Goal: Transaction & Acquisition: Subscribe to service/newsletter

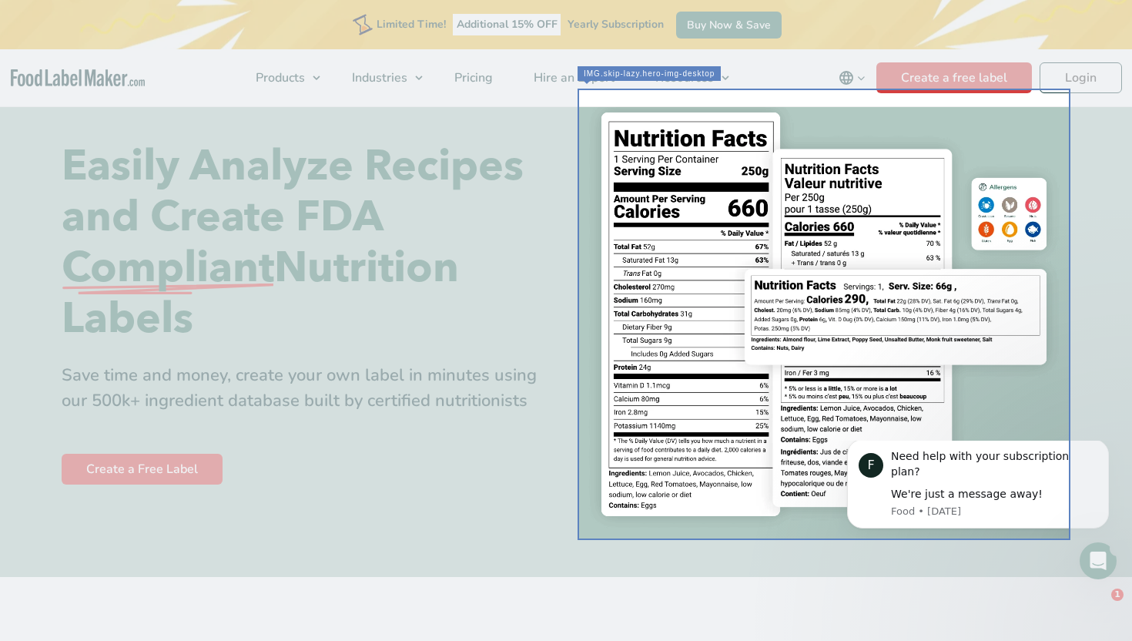
scroll to position [54, 0]
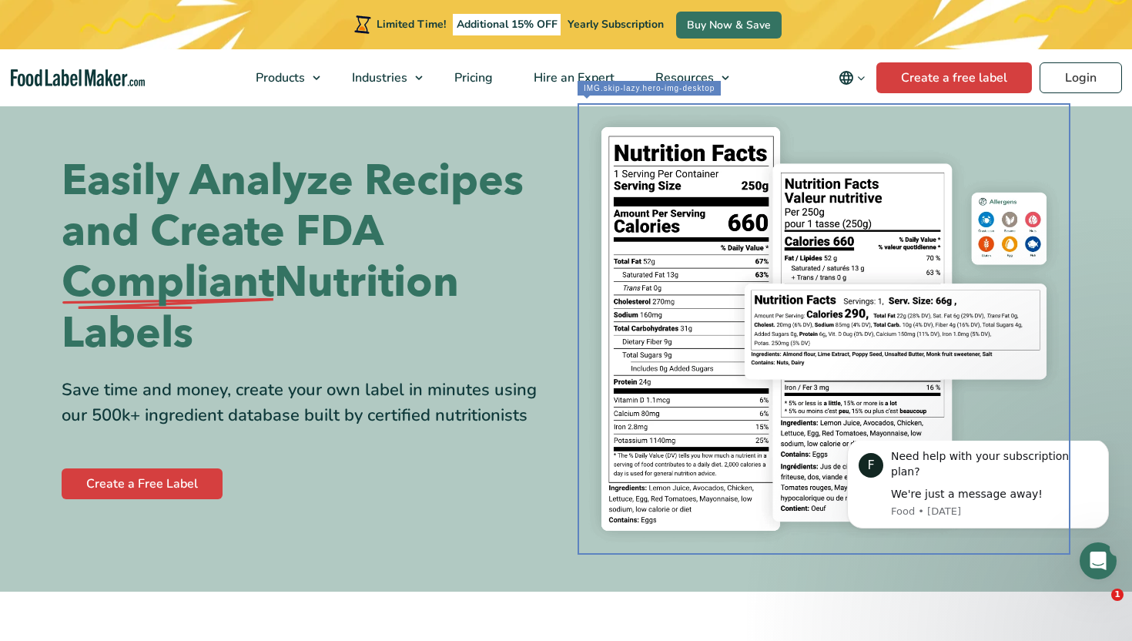
scroll to position [0, 0]
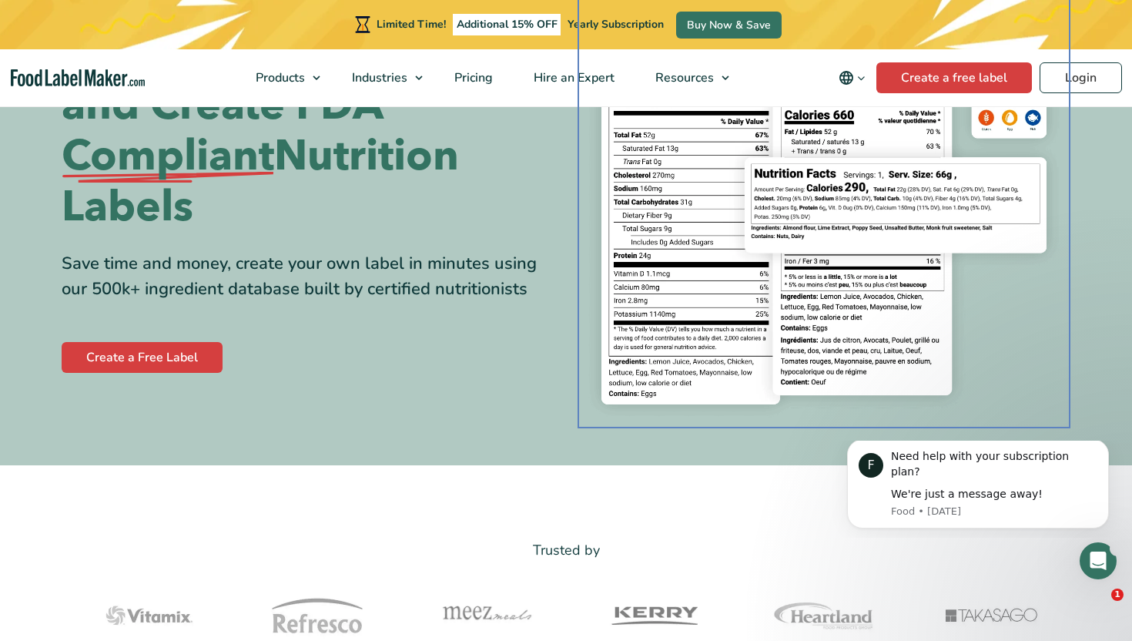
scroll to position [166, 0]
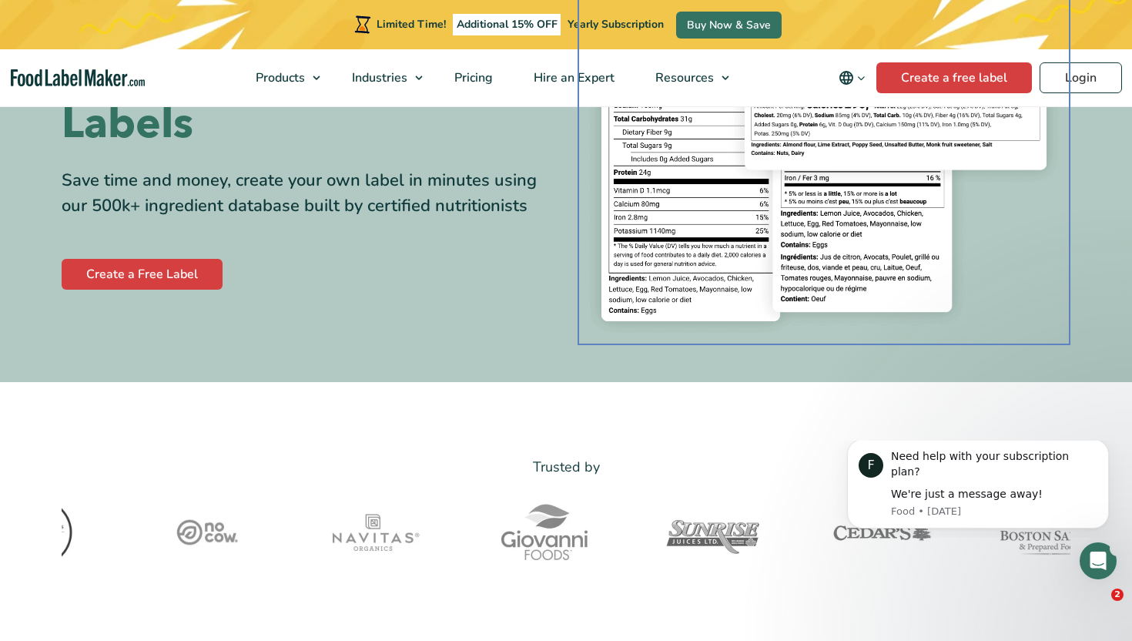
scroll to position [179, 0]
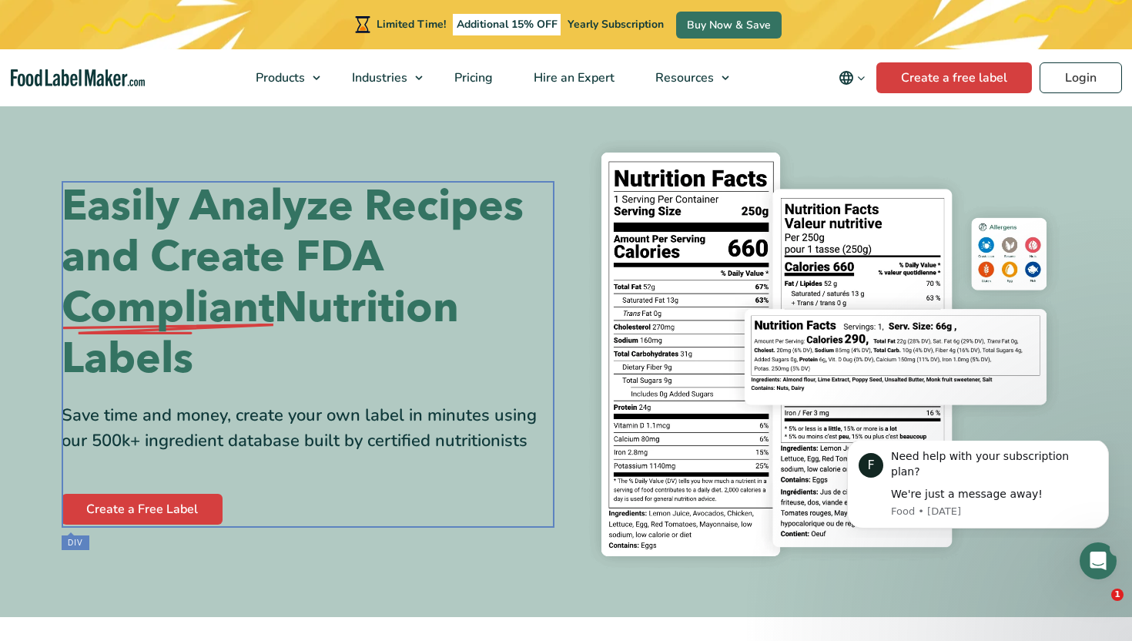
scroll to position [9, 0]
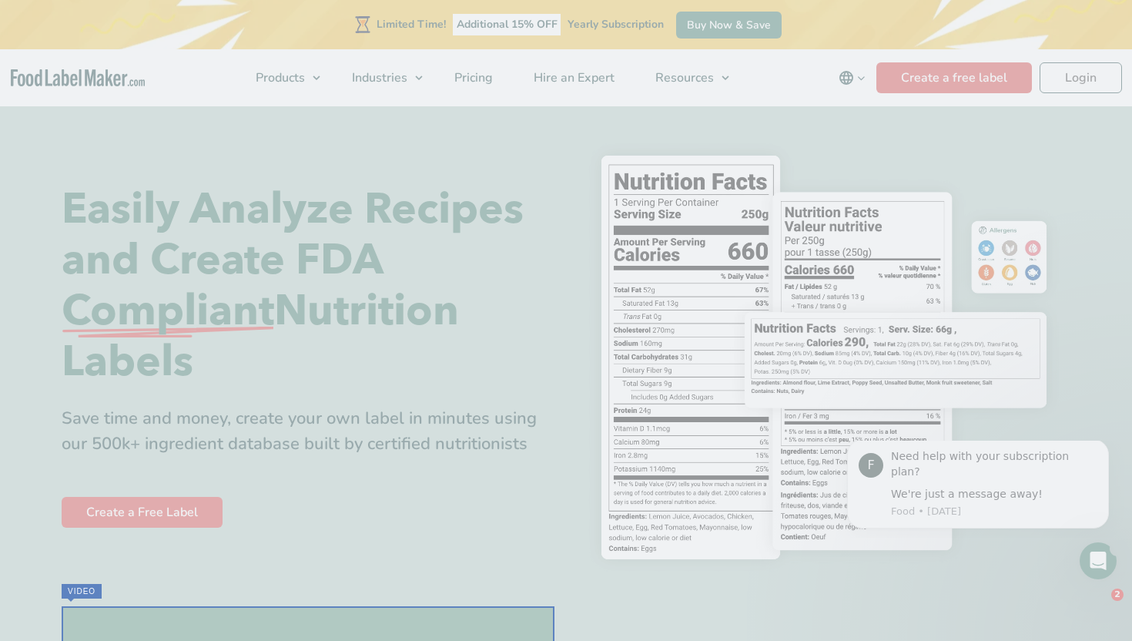
checkbox input "true"
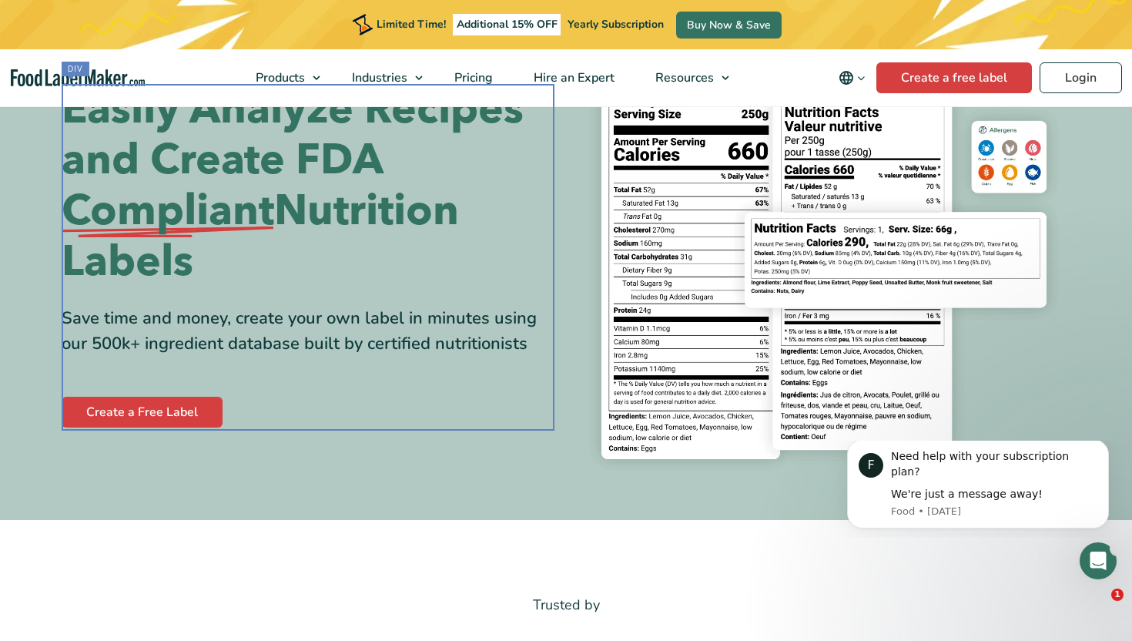
scroll to position [112, 0]
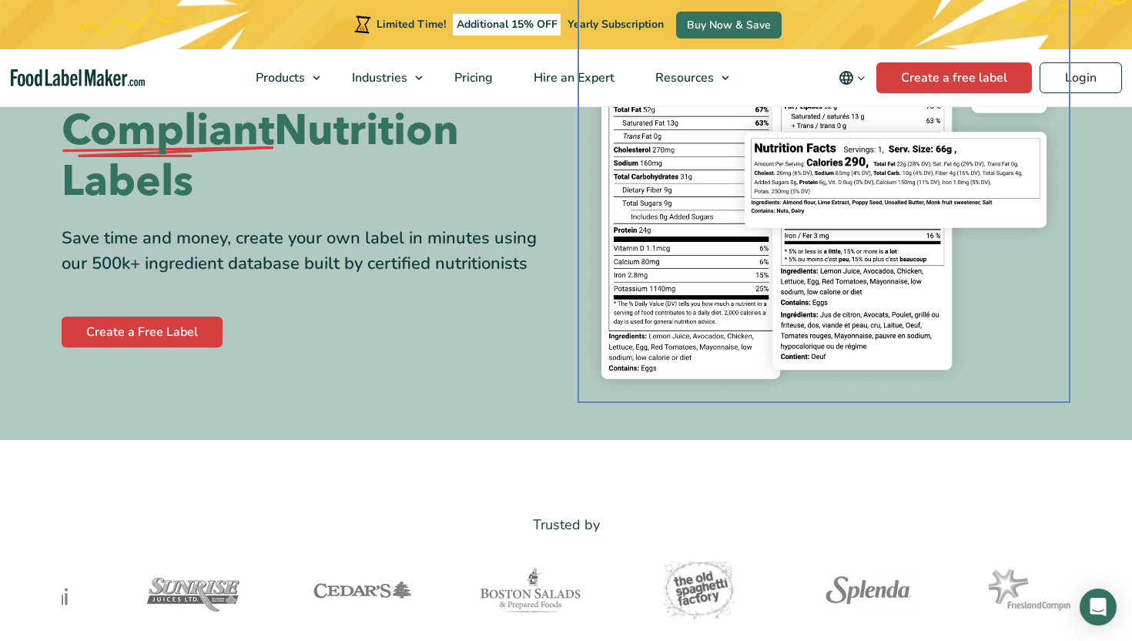
scroll to position [101, 0]
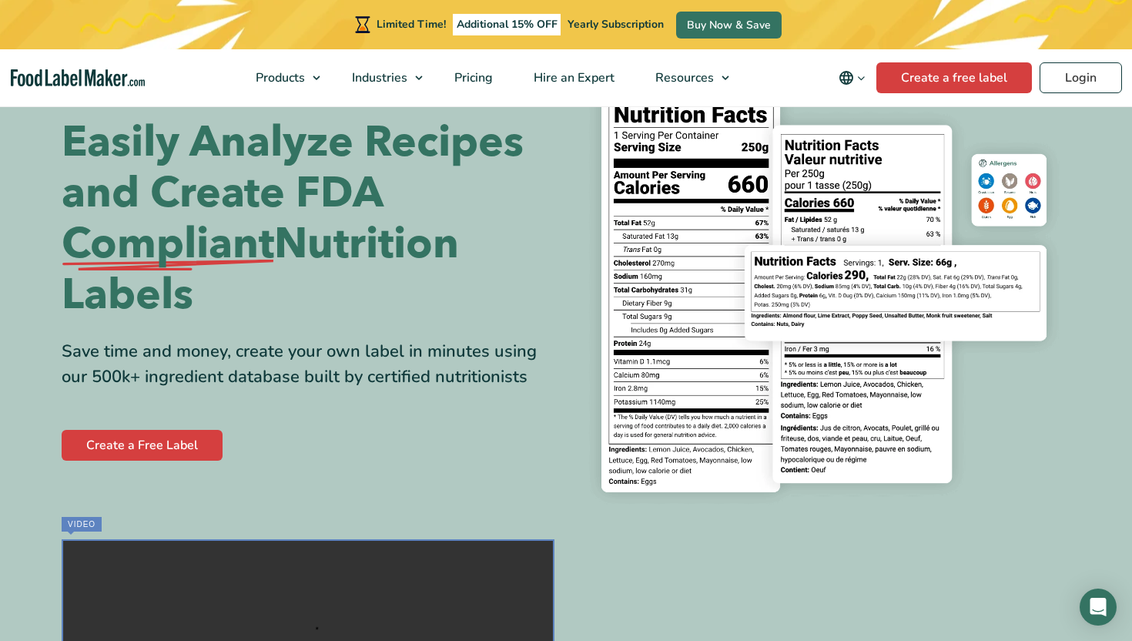
scroll to position [84, 0]
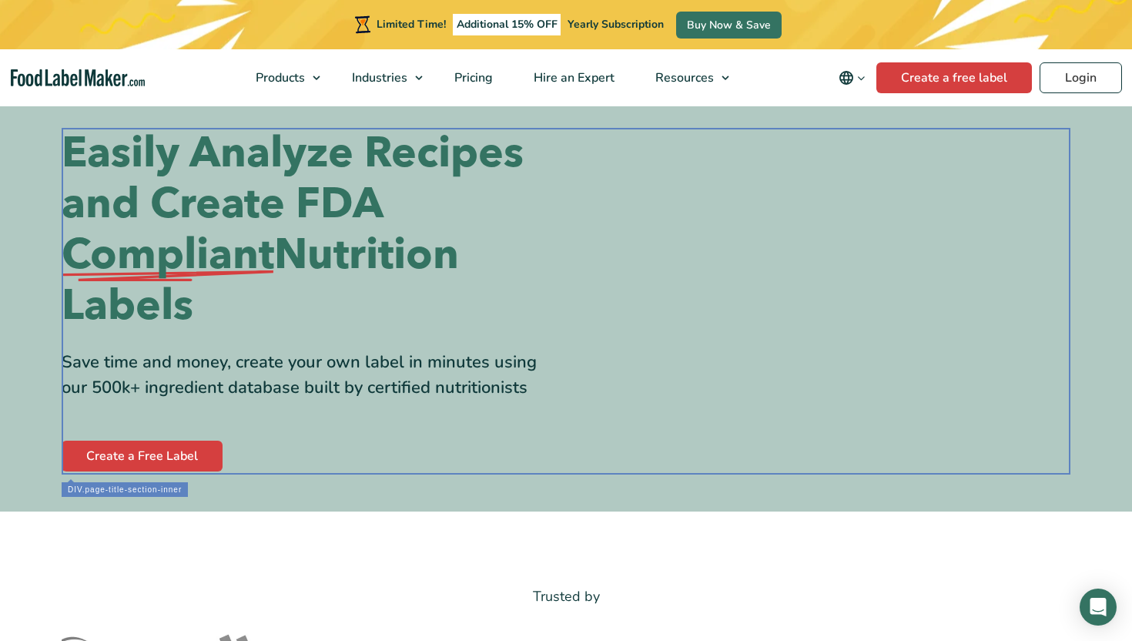
scroll to position [0, 0]
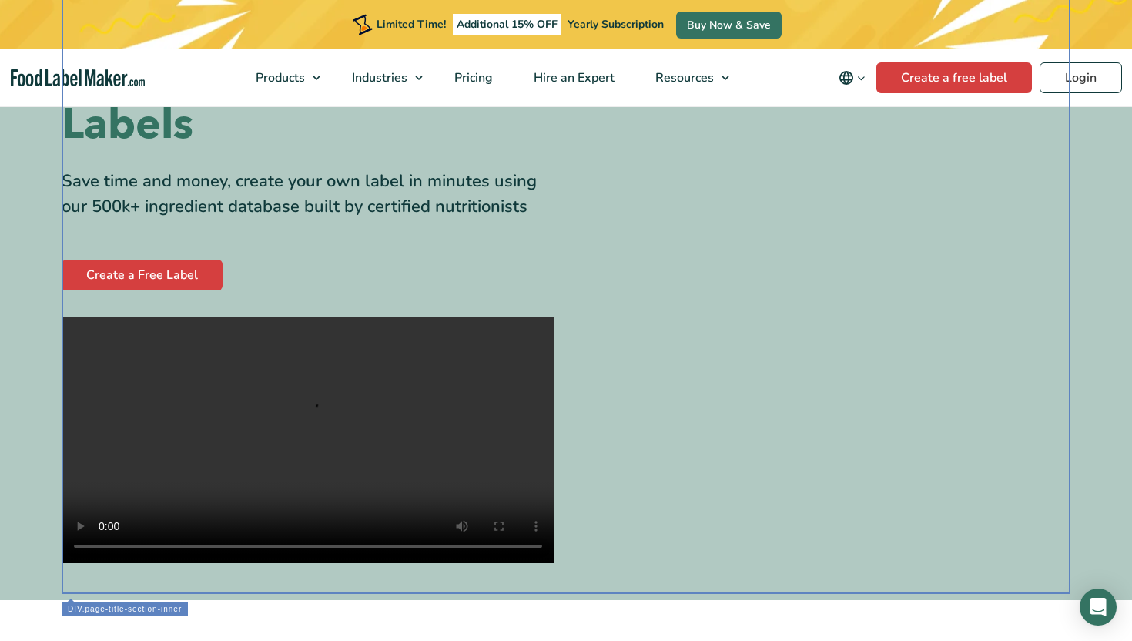
scroll to position [195, 0]
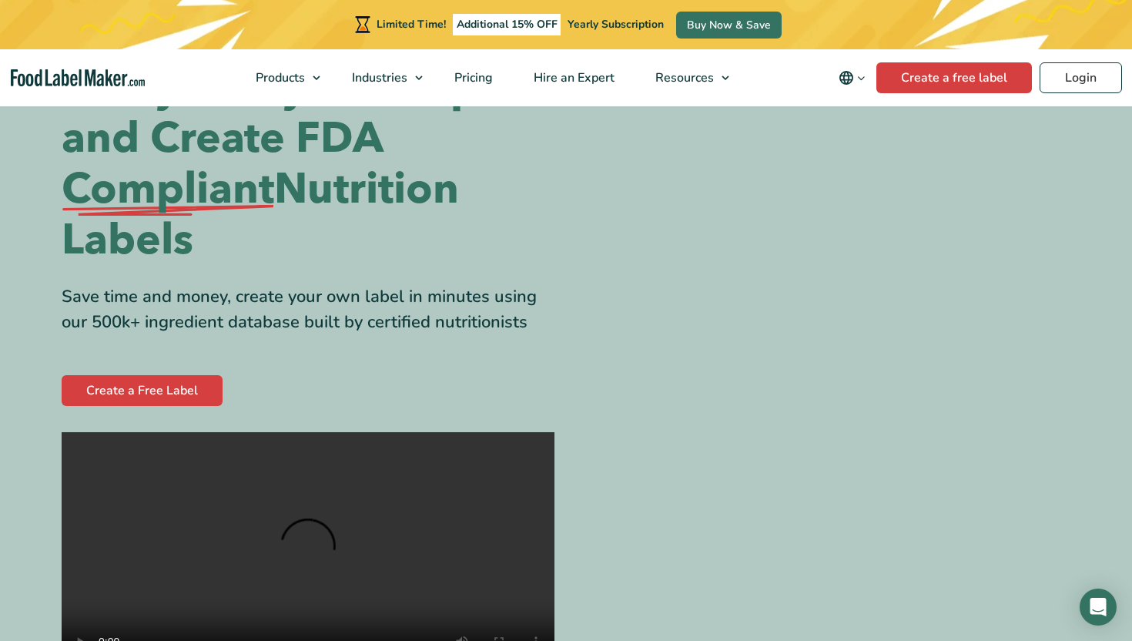
scroll to position [0, 0]
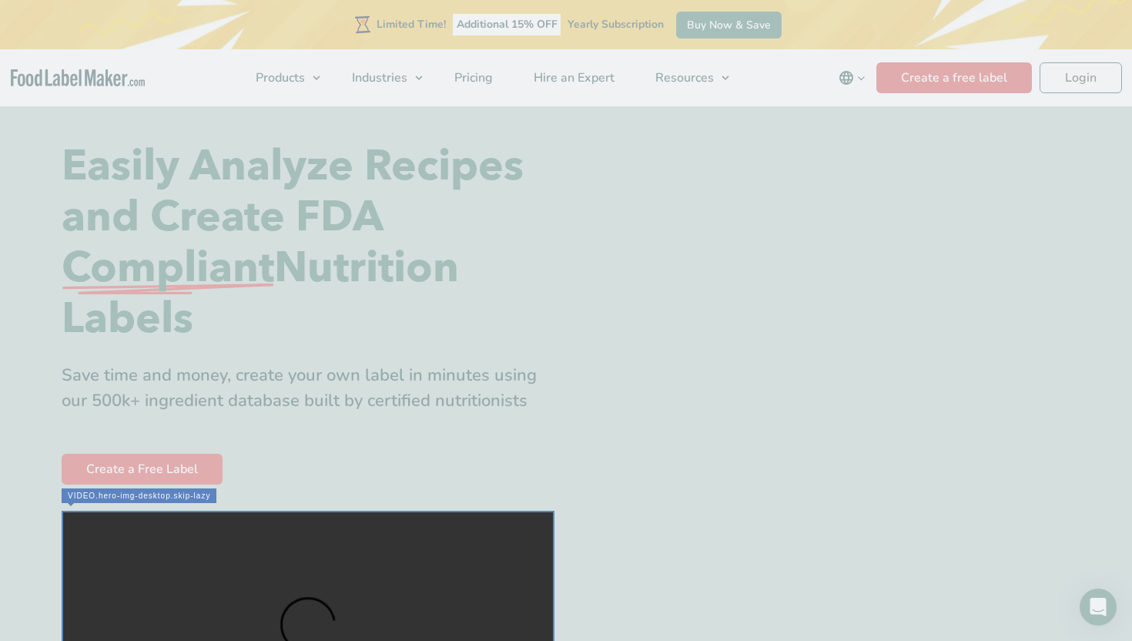
checkbox input "true"
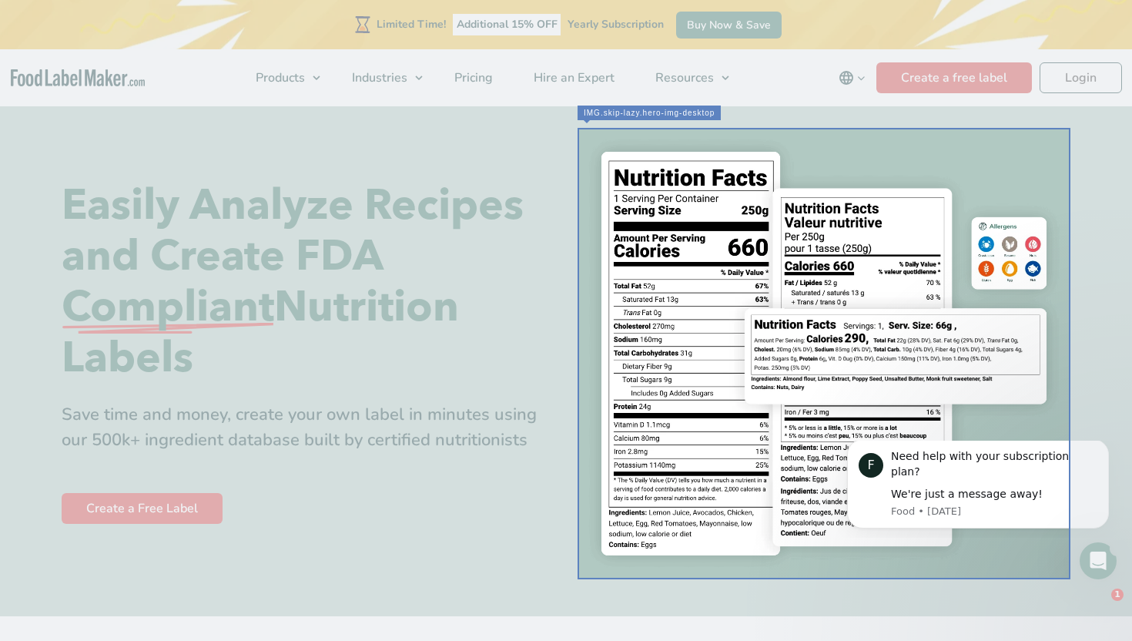
scroll to position [12, 0]
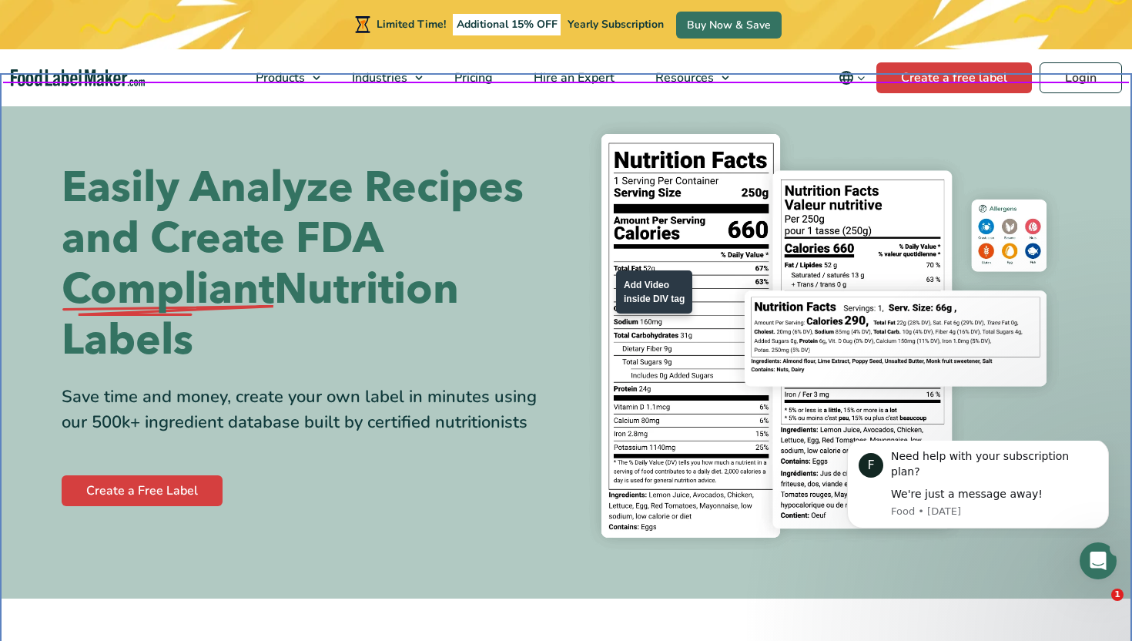
scroll to position [16, 0]
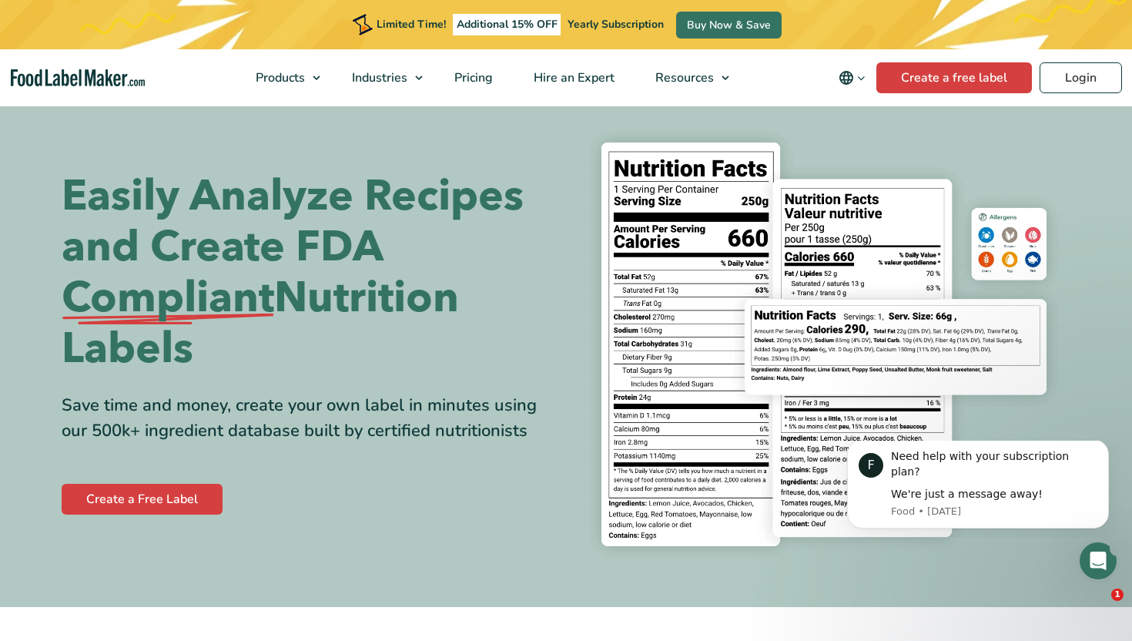
scroll to position [0, 0]
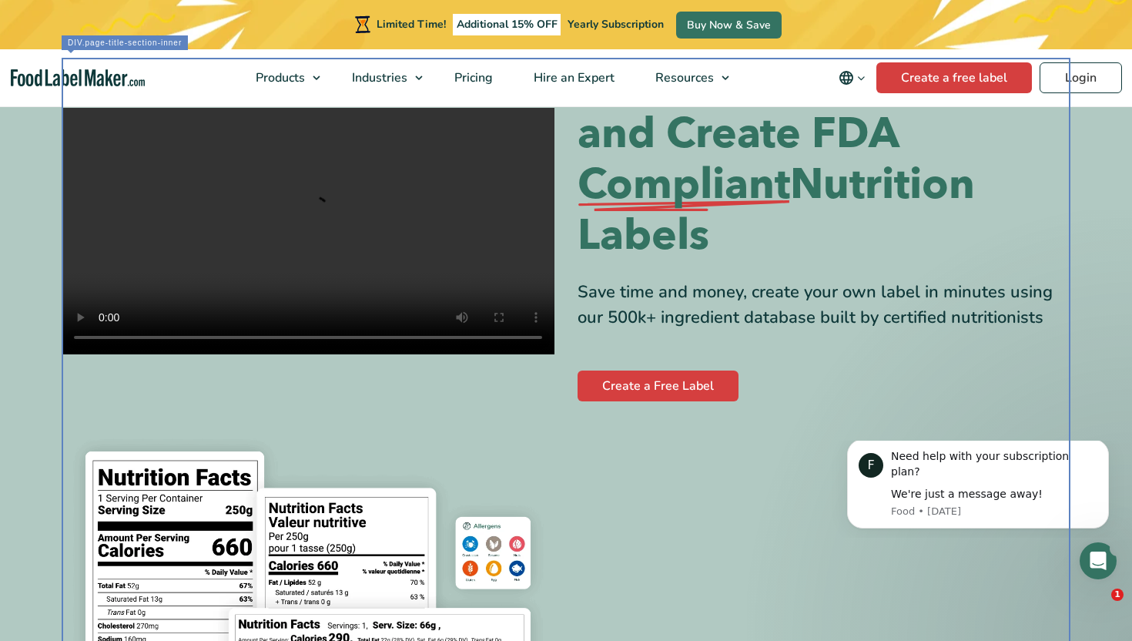
scroll to position [102, 0]
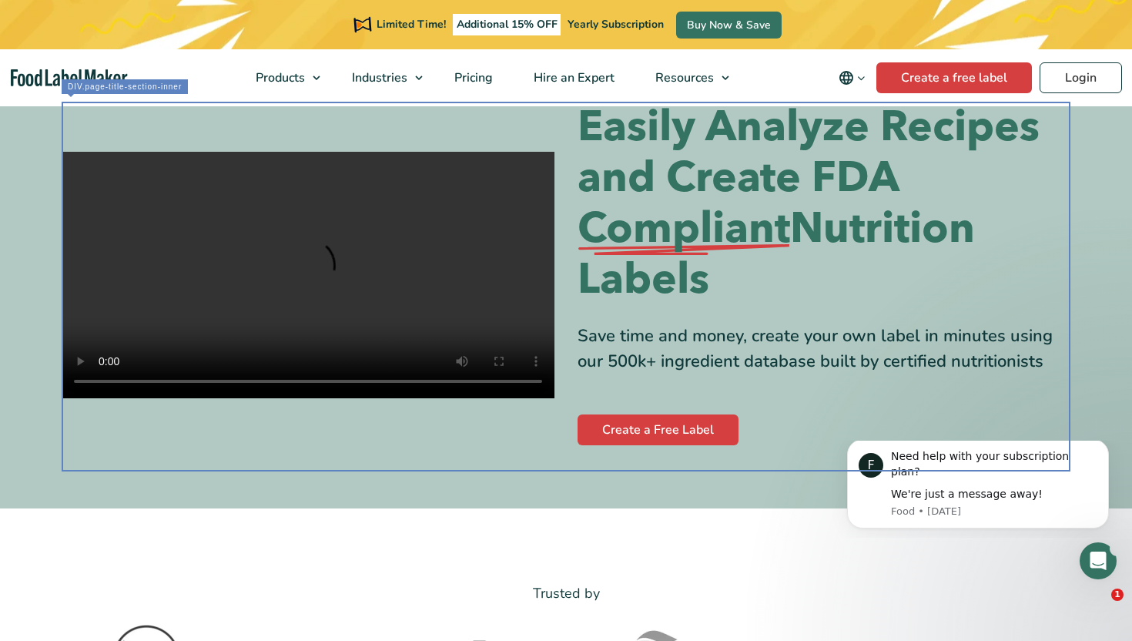
scroll to position [0, 0]
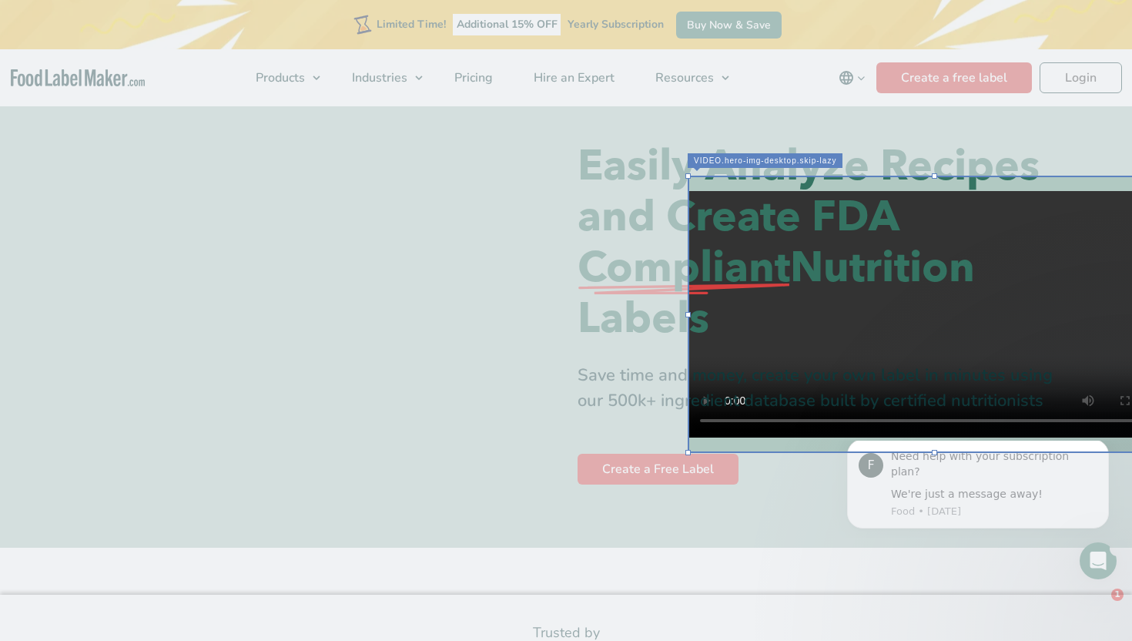
drag, startPoint x: 520, startPoint y: 345, endPoint x: 1126, endPoint y: 345, distance: 605.9
click at [1126, 345] on div at bounding box center [933, 314] width 493 height 277
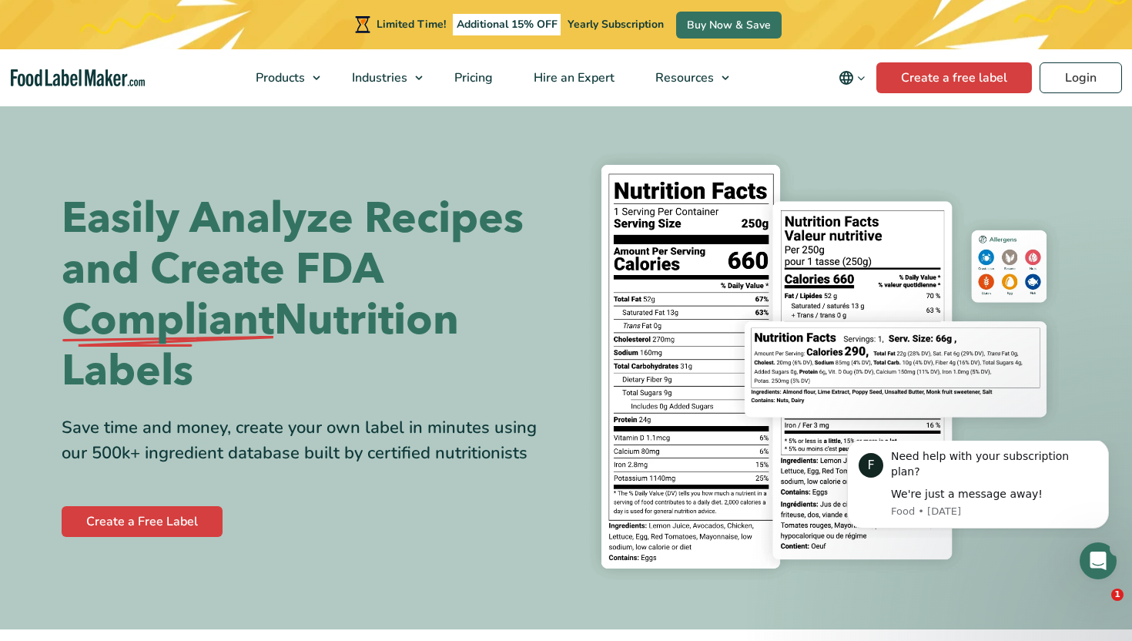
checkbox input "true"
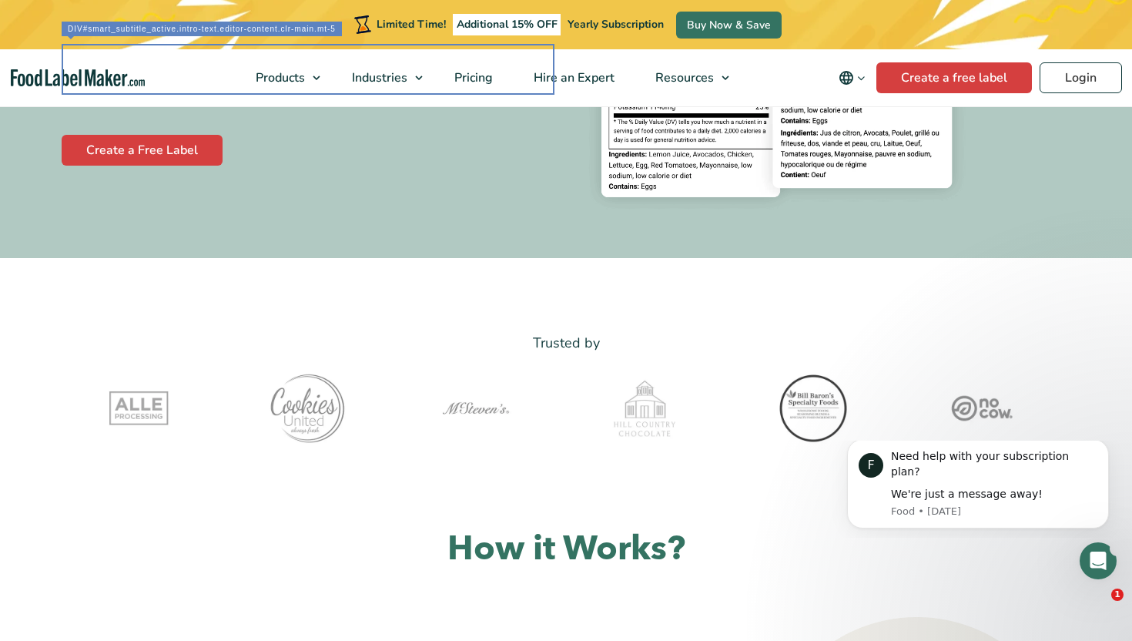
scroll to position [391, 0]
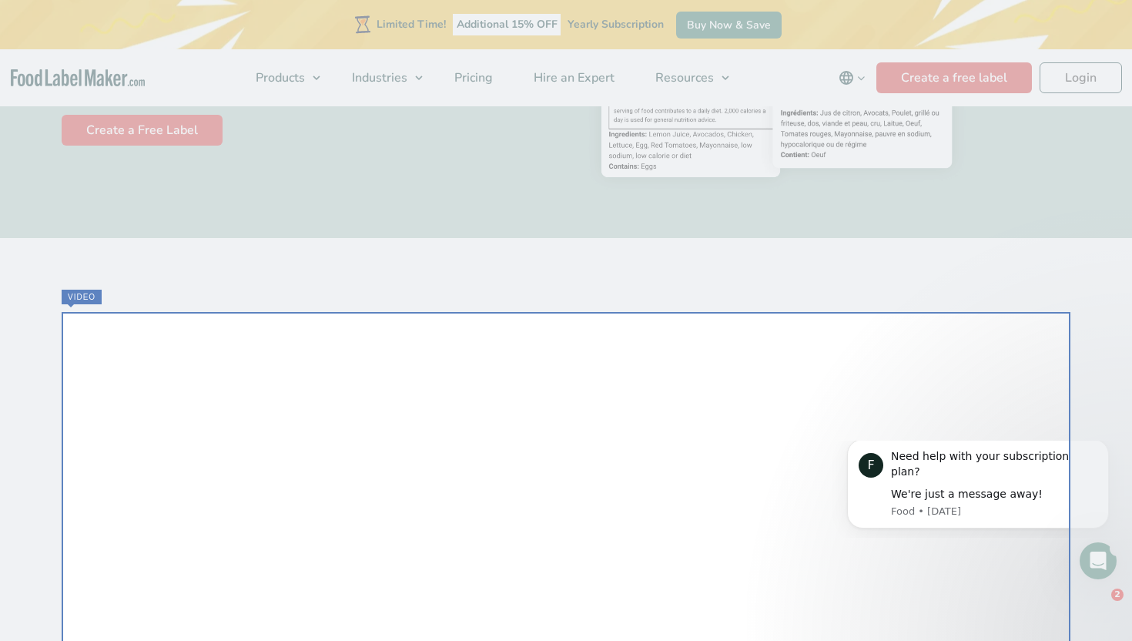
checkbox input "true"
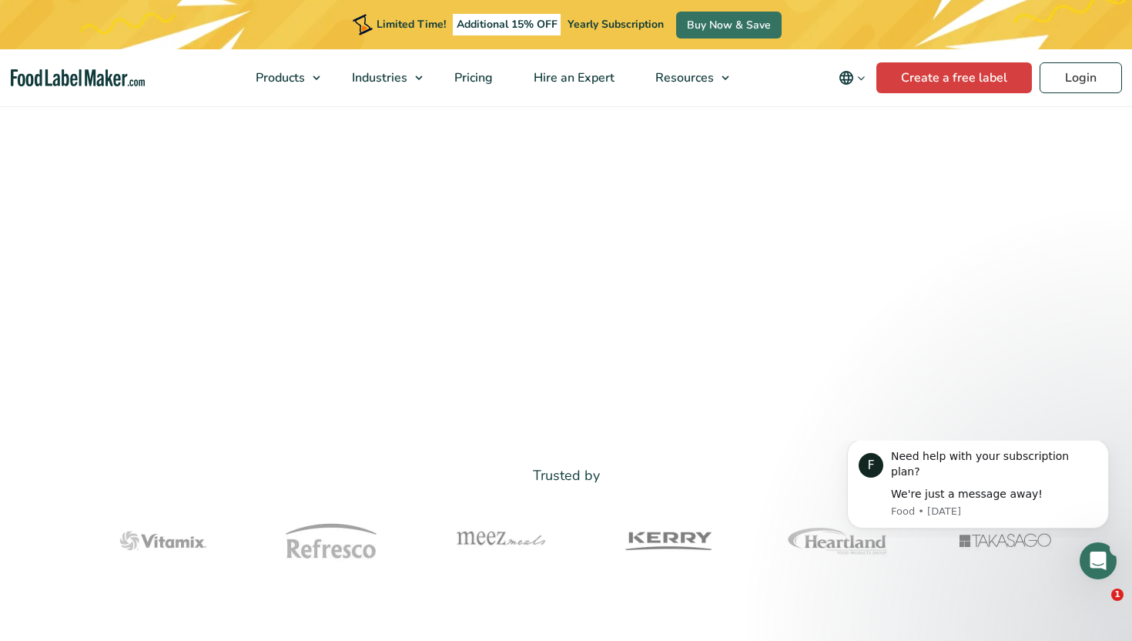
scroll to position [754, 0]
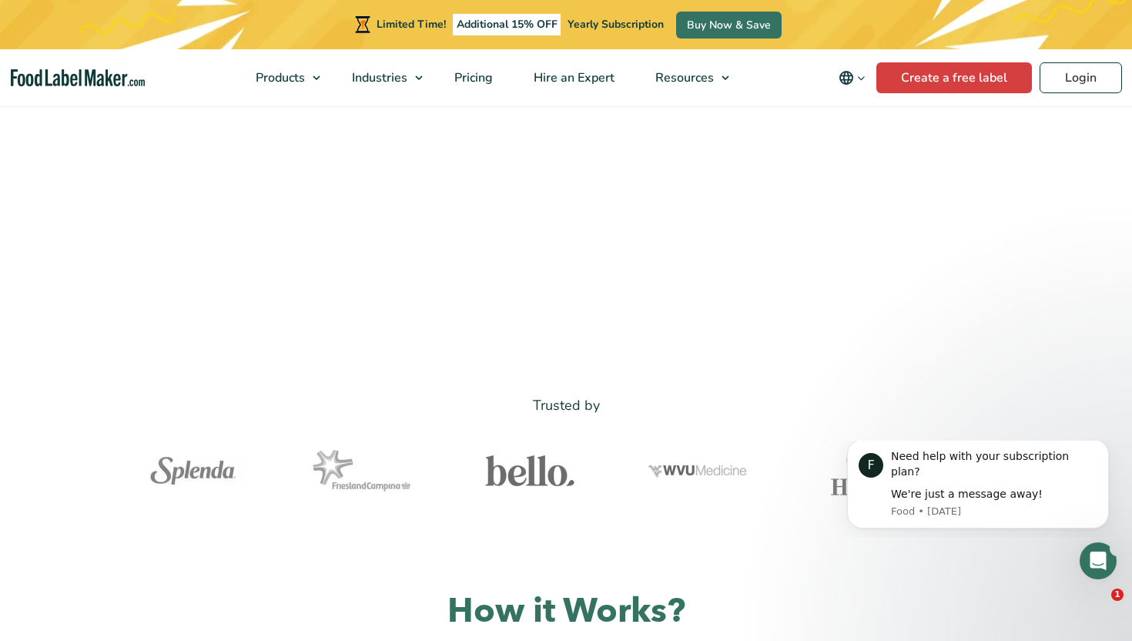
scroll to position [836, 0]
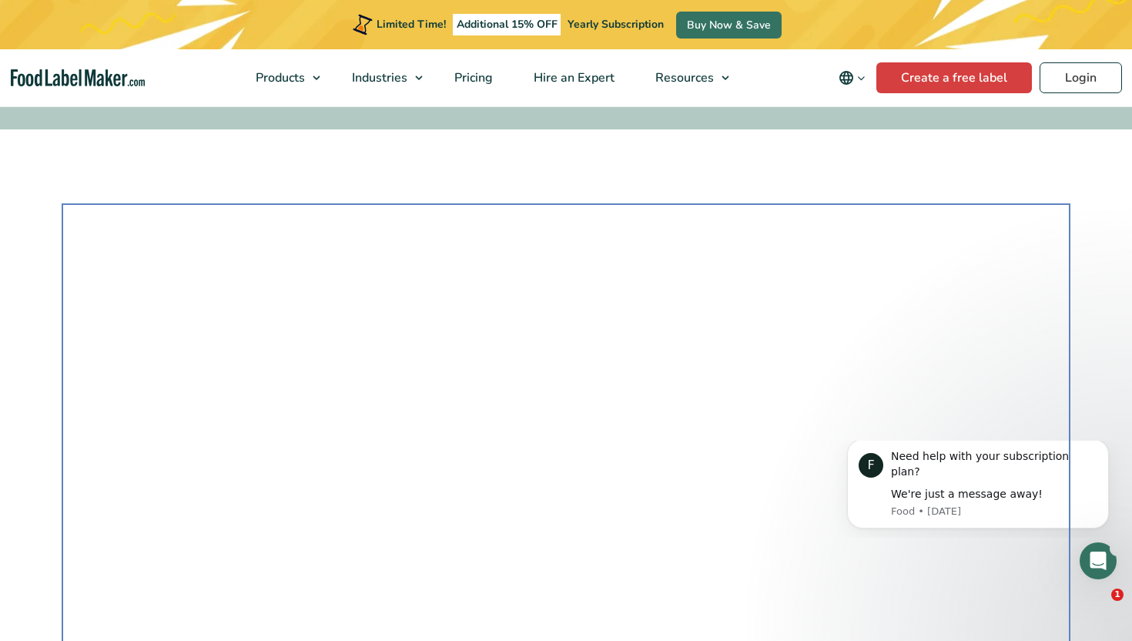
scroll to position [500, 0]
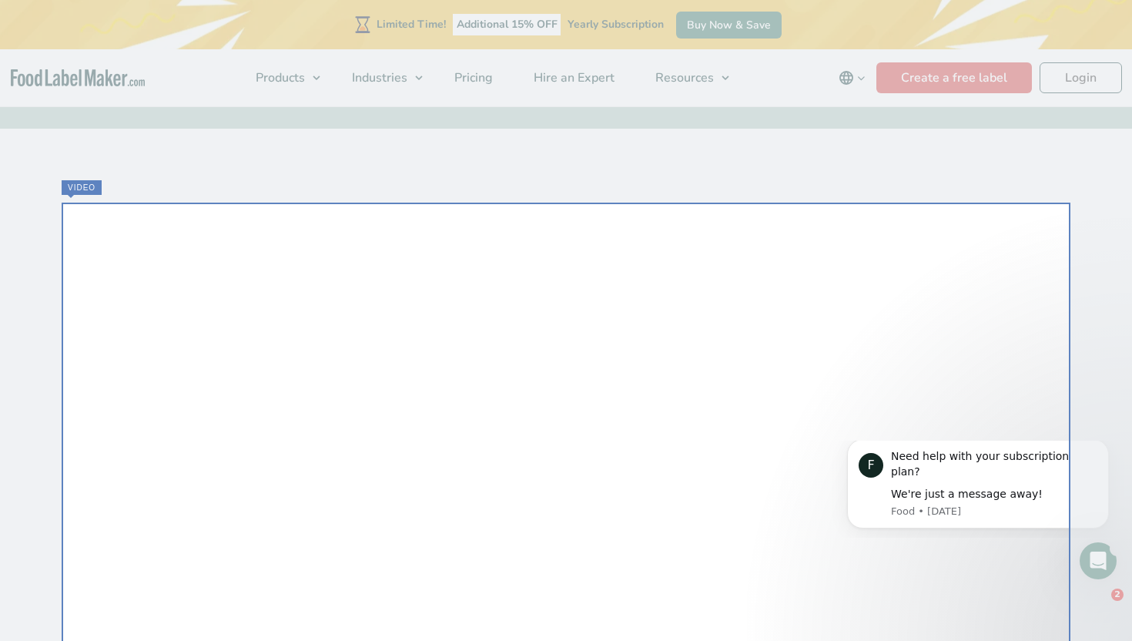
checkbox input "true"
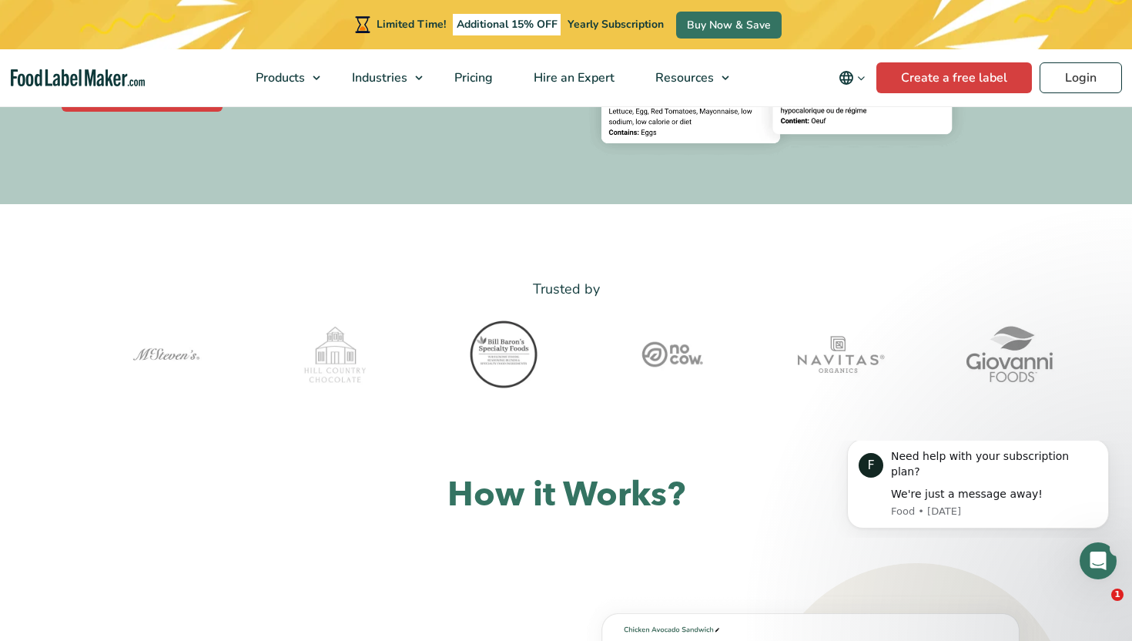
scroll to position [400, 0]
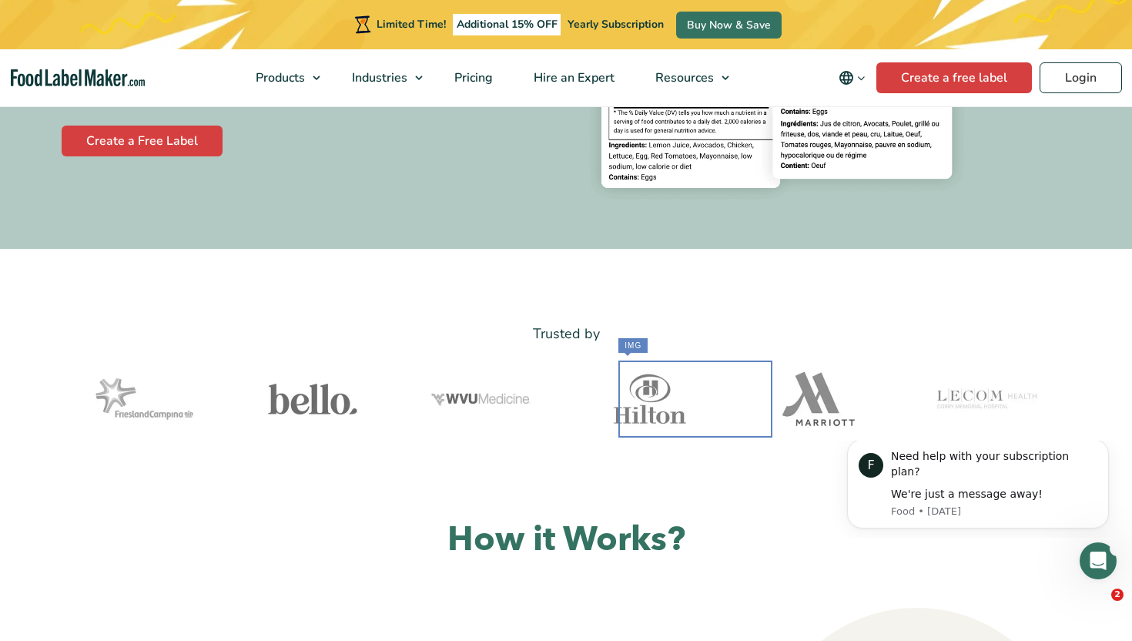
scroll to position [368, 0]
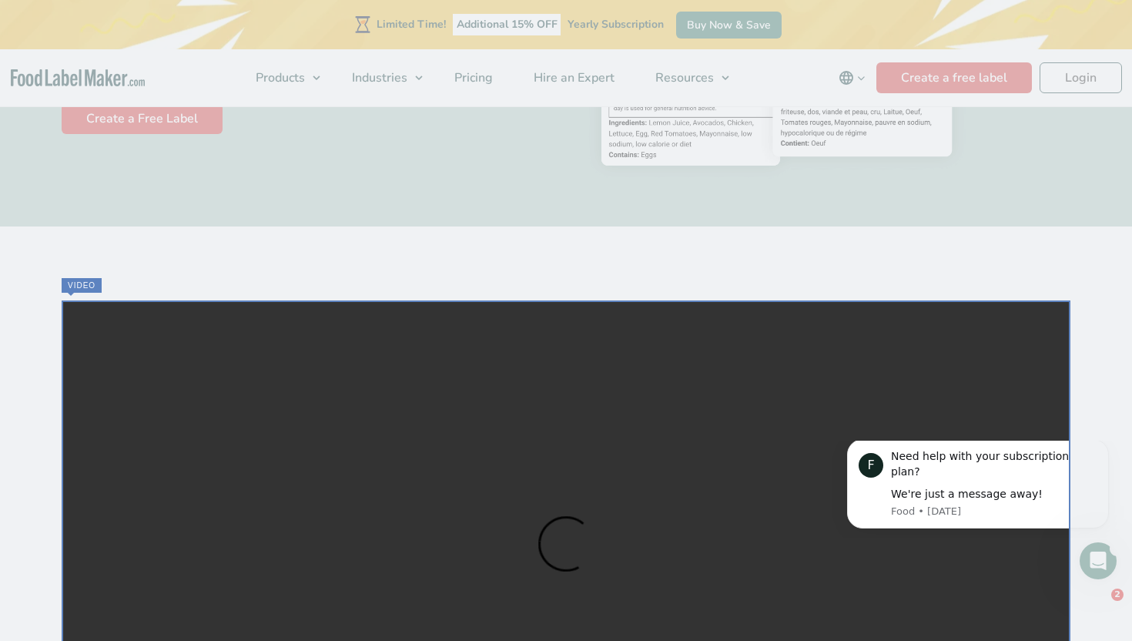
scroll to position [403, 0]
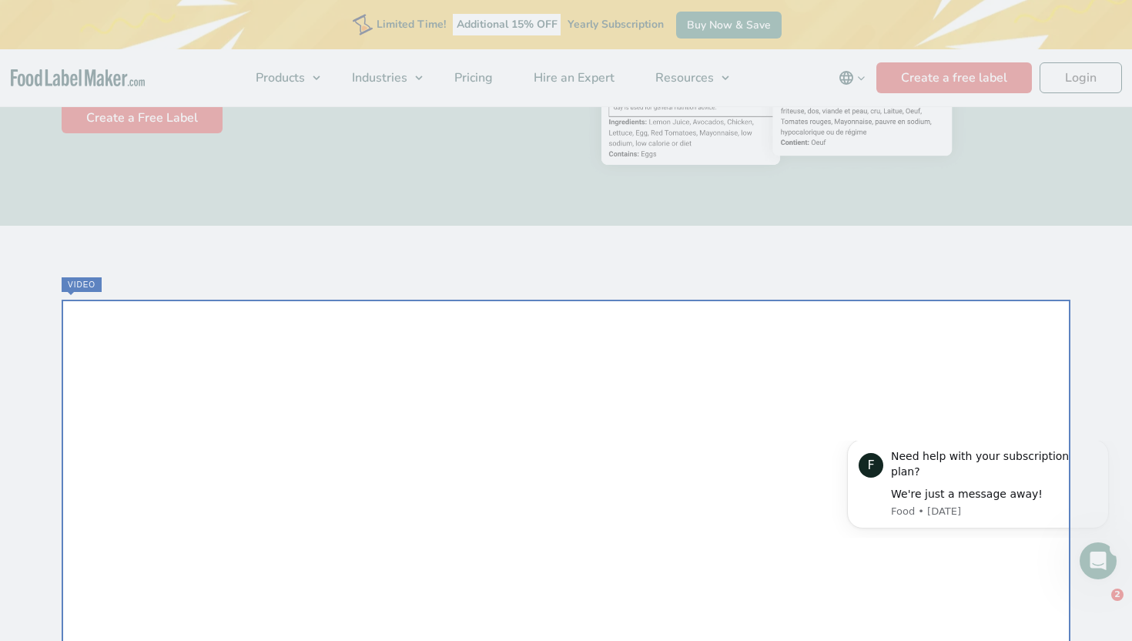
checkbox input "true"
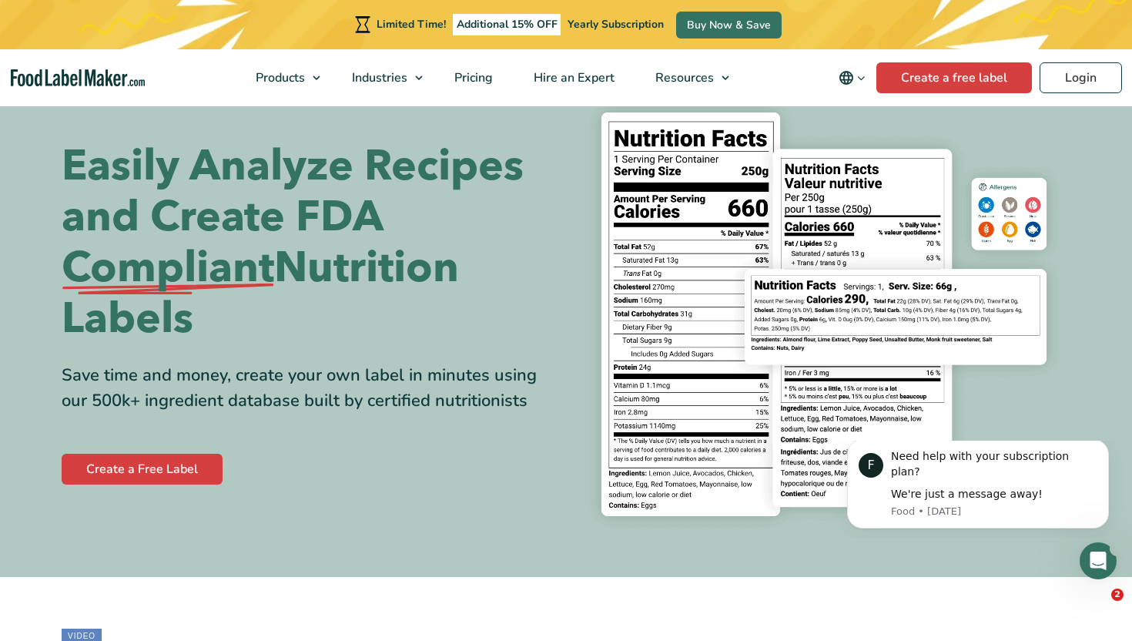
scroll to position [0, 0]
